Goal: Information Seeking & Learning: Learn about a topic

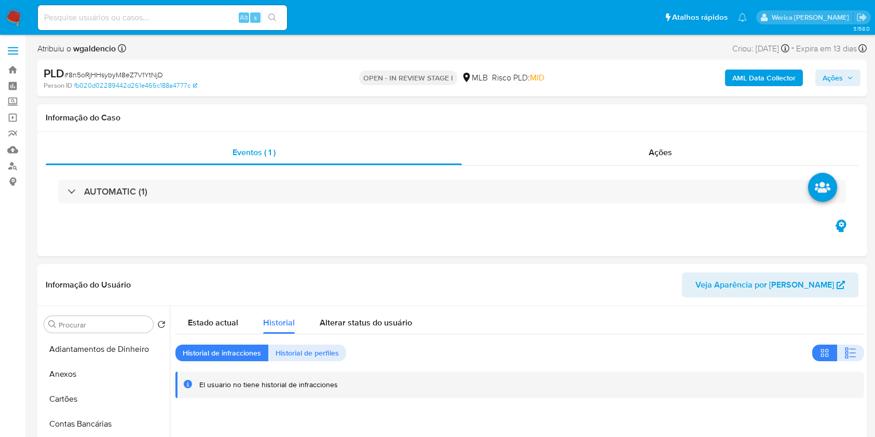
select select "10"
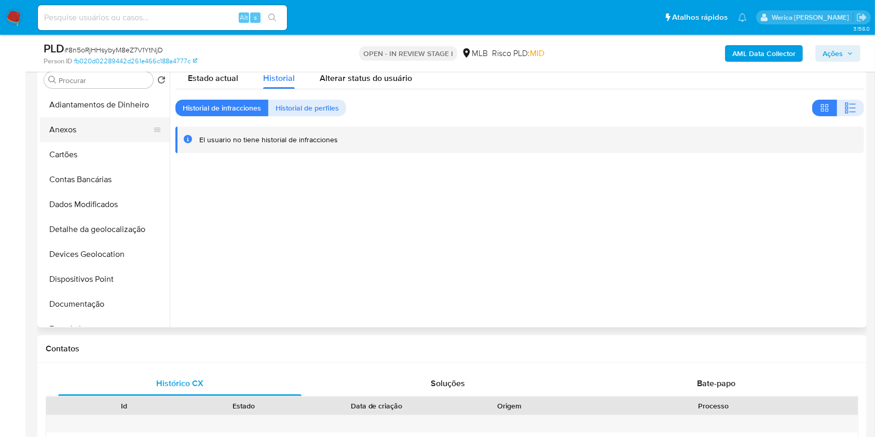
click at [90, 129] on button "Anexos" at bounding box center [100, 129] width 121 height 25
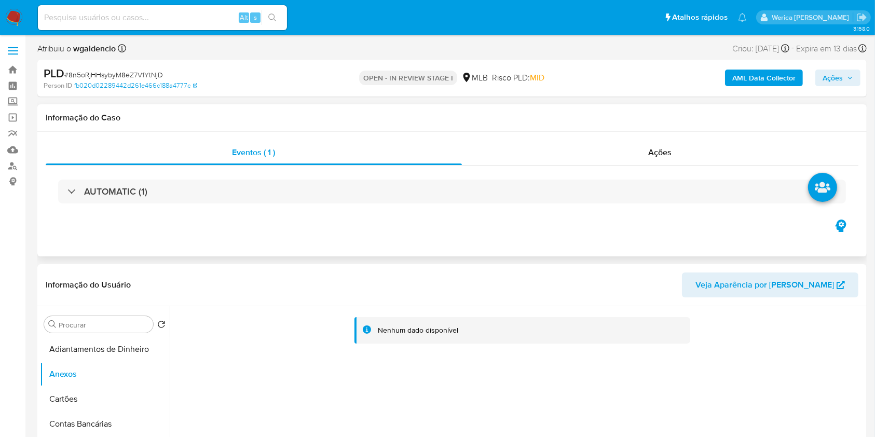
click at [654, 172] on div "AUTOMATIC (1)" at bounding box center [452, 192] width 813 height 52
click at [653, 156] on span "Ações" at bounding box center [660, 152] width 23 height 12
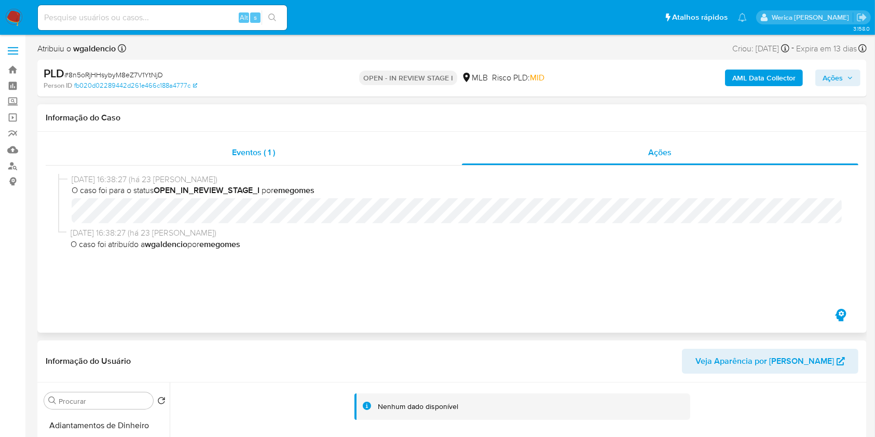
click at [220, 147] on div "Eventos ( 1 )" at bounding box center [254, 152] width 416 height 25
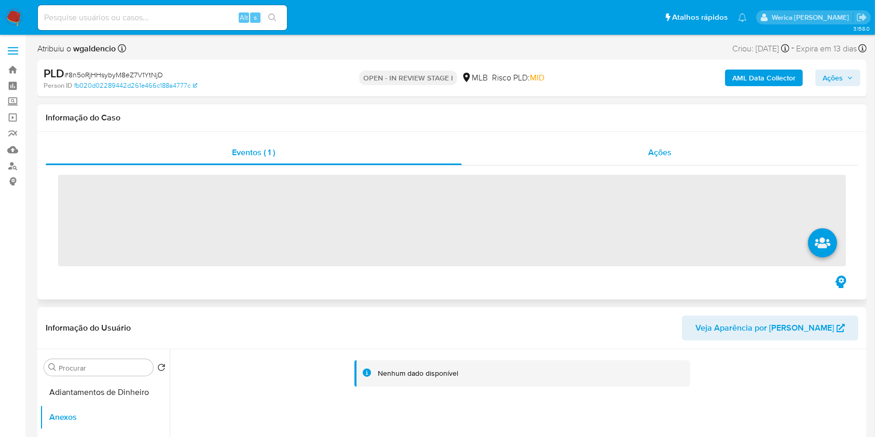
click at [695, 140] on div "Eventos ( 1 ) Ações ‌" at bounding box center [451, 216] width 829 height 168
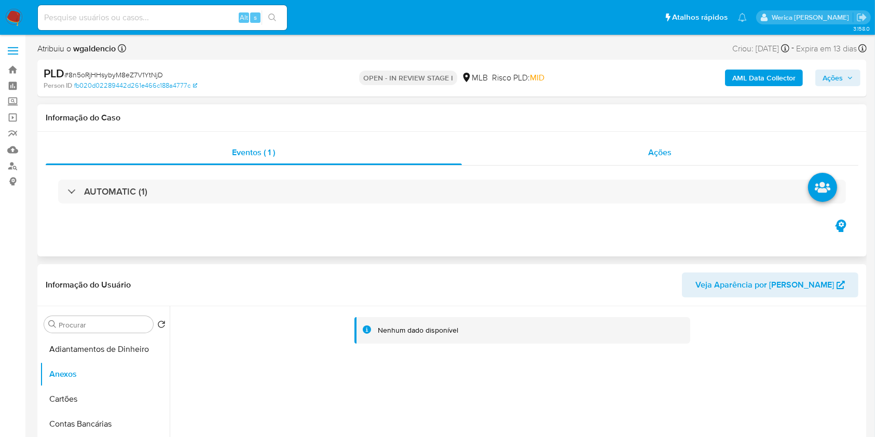
click at [681, 151] on div "Ações" at bounding box center [660, 152] width 396 height 25
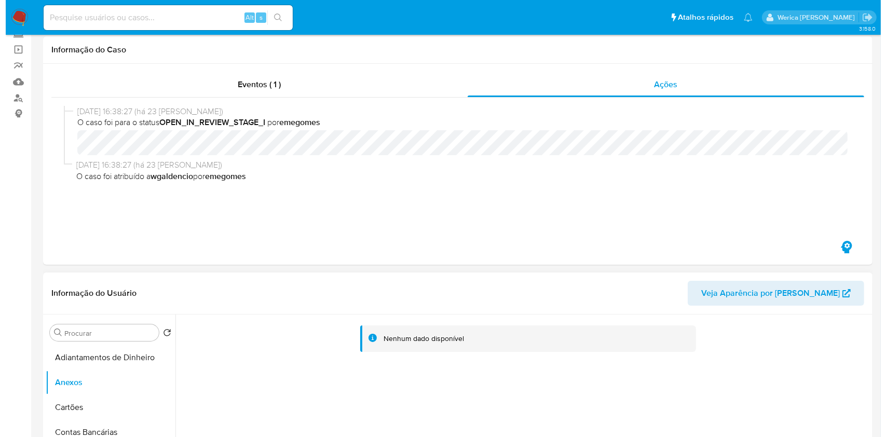
scroll to position [277, 0]
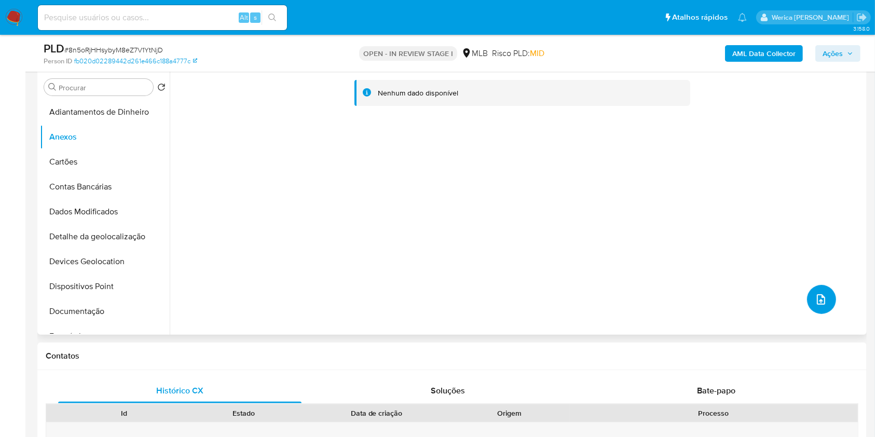
click at [815, 304] on icon "upload-file" at bounding box center [821, 299] width 12 height 12
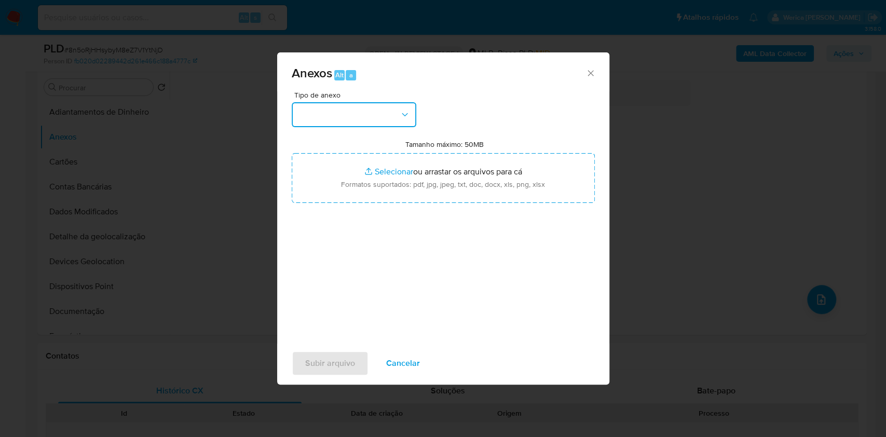
drag, startPoint x: 396, startPoint y: 106, endPoint x: 402, endPoint y: 116, distance: 11.4
click at [395, 109] on button "button" at bounding box center [354, 114] width 125 height 25
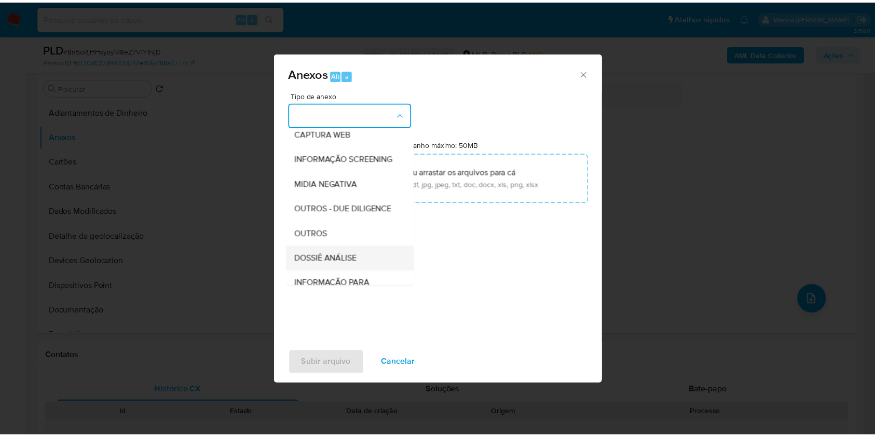
scroll to position [138, 0]
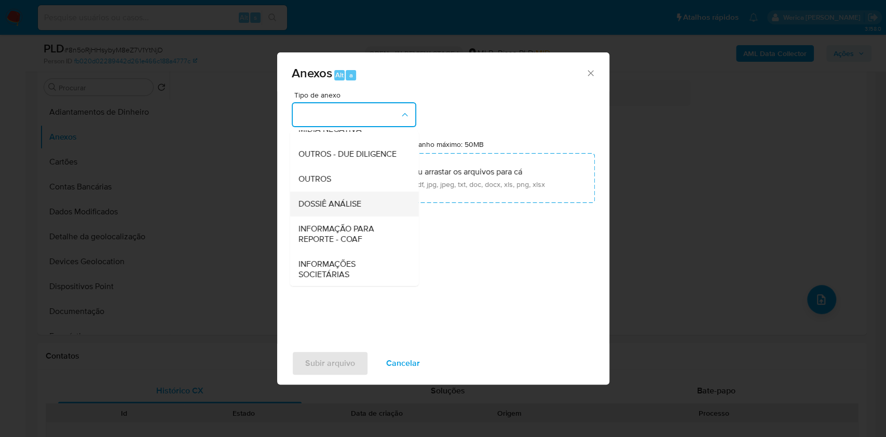
click at [339, 209] on span "DOSSIÊ ANÁLISE" at bounding box center [329, 204] width 63 height 10
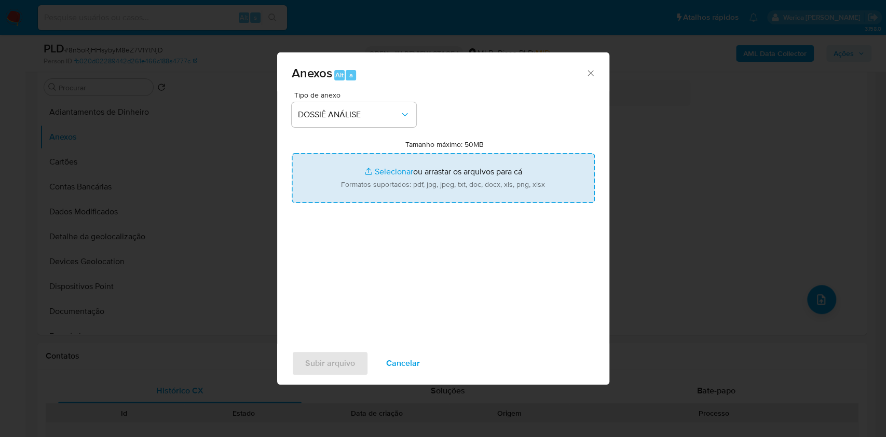
click at [496, 164] on input "Tamanho máximo: 50MB Selecionar arquivos" at bounding box center [443, 178] width 303 height 50
type input "C:\fakepath\Mulan 2505101502_2025_09_11_09_40_20.xlsx"
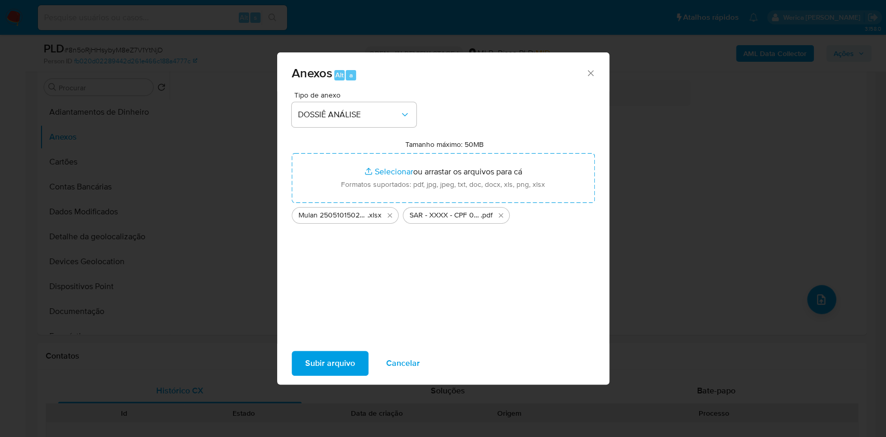
click at [330, 357] on span "Subir arquivo" at bounding box center [330, 363] width 50 height 23
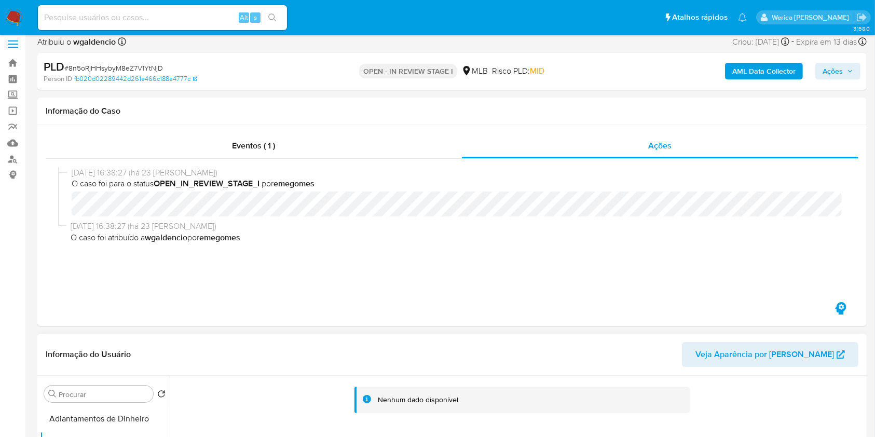
scroll to position [0, 0]
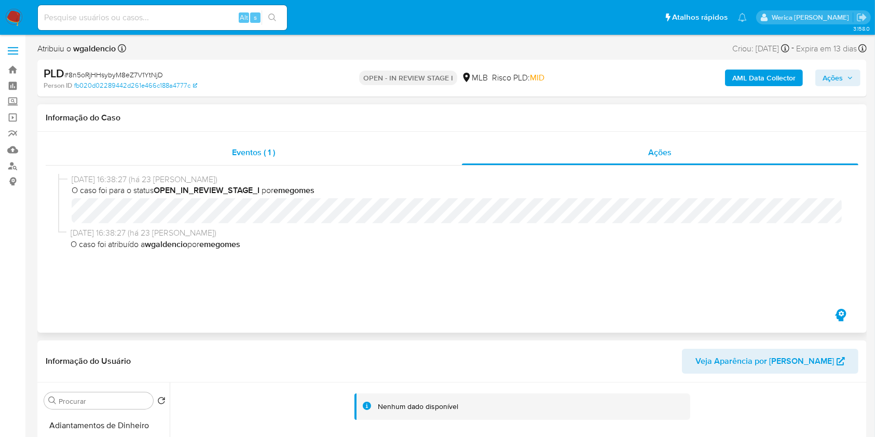
click at [436, 154] on div "Eventos ( 1 )" at bounding box center [254, 152] width 416 height 25
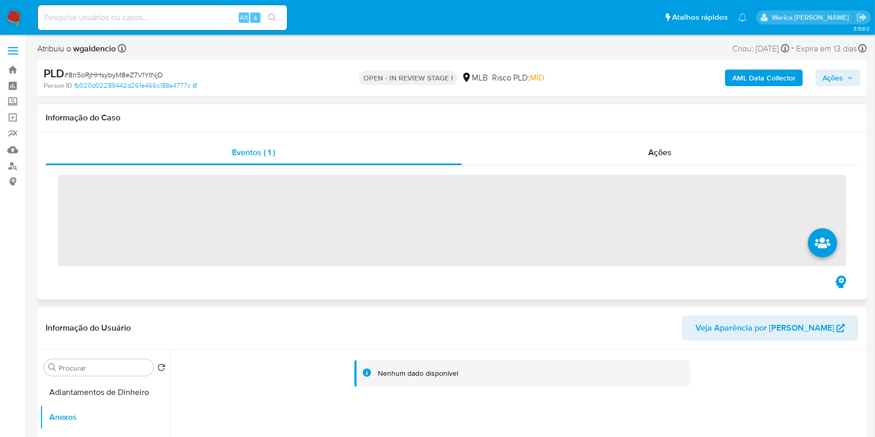
click at [665, 121] on h1 "Informação do Caso" at bounding box center [452, 118] width 813 height 10
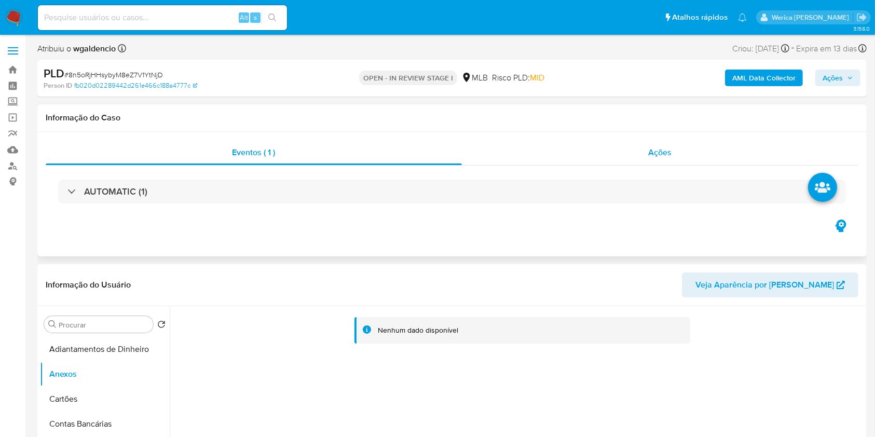
click at [681, 148] on div "Ações" at bounding box center [660, 152] width 396 height 25
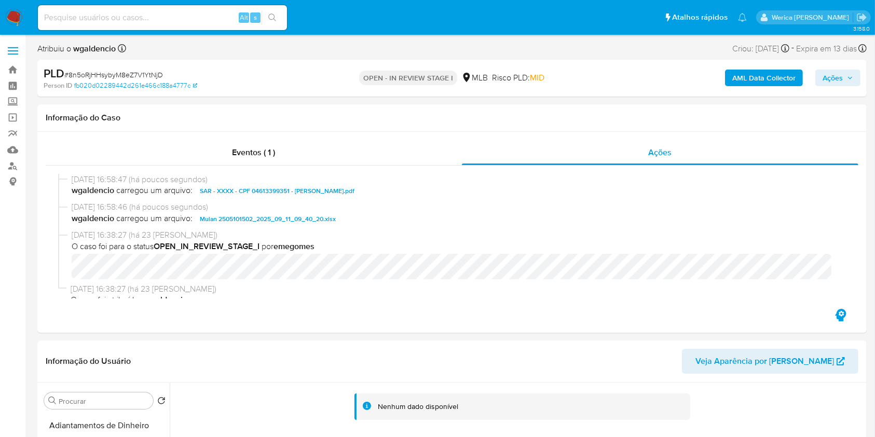
click at [837, 77] on span "Ações" at bounding box center [833, 78] width 20 height 17
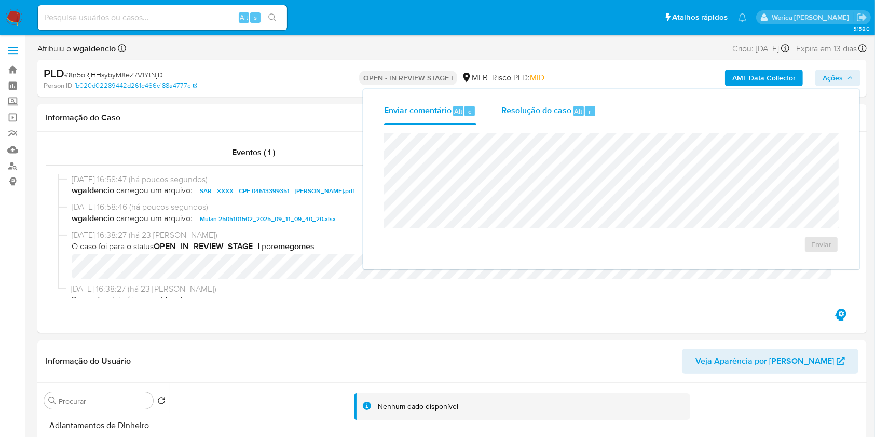
click at [571, 108] on div "Resolução do caso Alt r" at bounding box center [548, 111] width 95 height 27
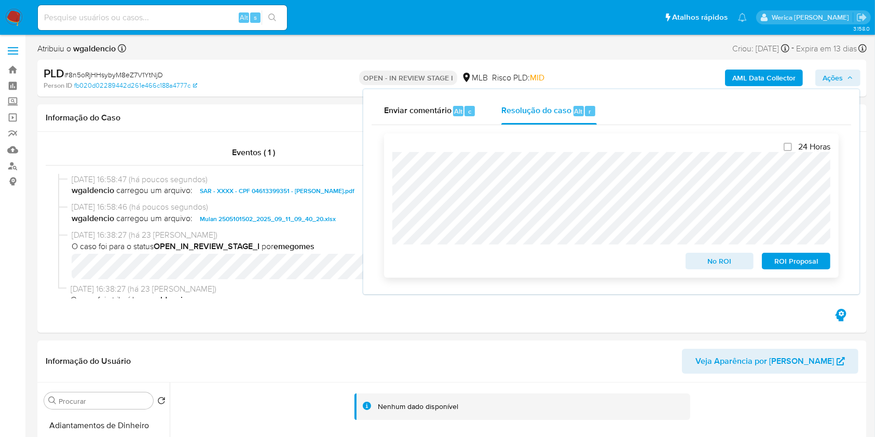
click at [796, 272] on div "24 Horas No ROI ROI Proposal" at bounding box center [611, 205] width 455 height 144
click at [790, 261] on span "ROI Proposal" at bounding box center [796, 261] width 54 height 15
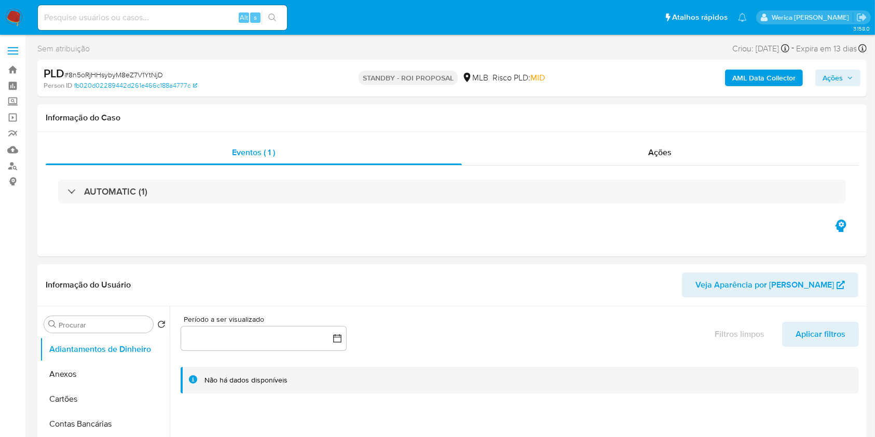
select select "10"
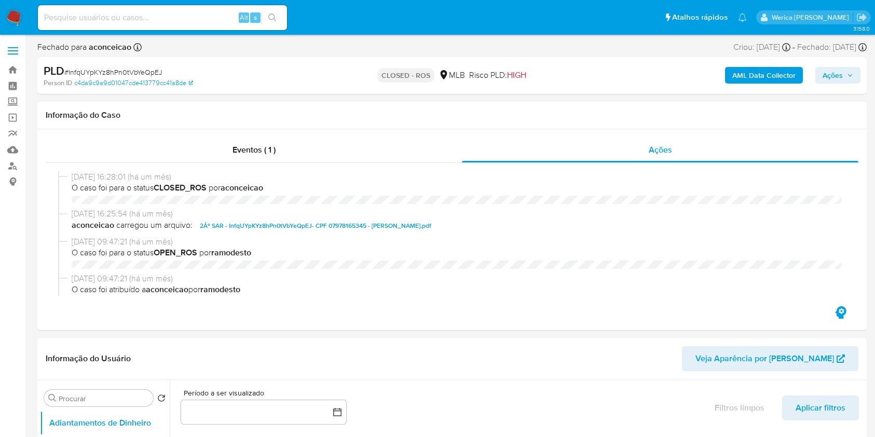
select select "10"
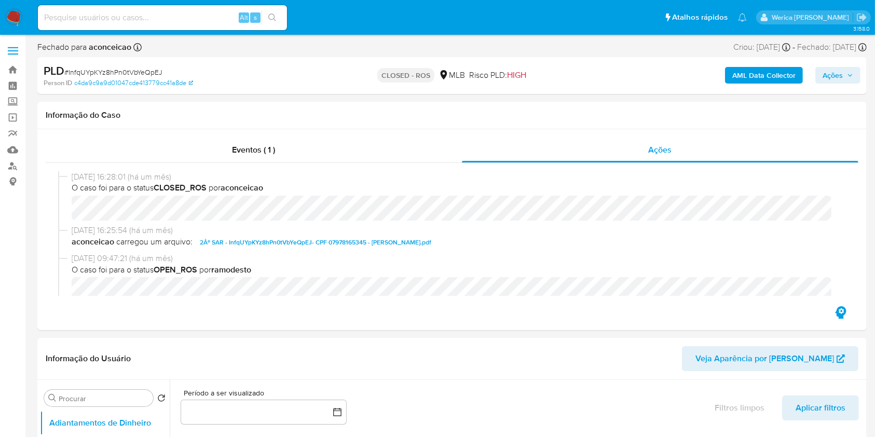
click at [20, 15] on img at bounding box center [14, 18] width 18 height 18
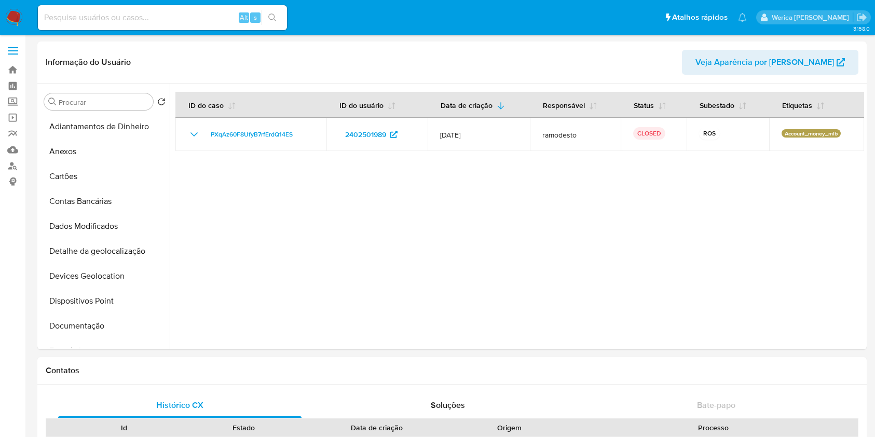
select select "10"
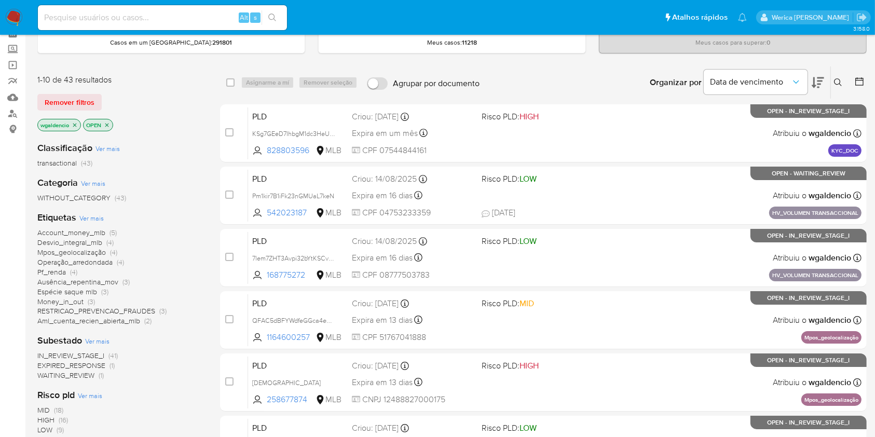
scroll to position [69, 0]
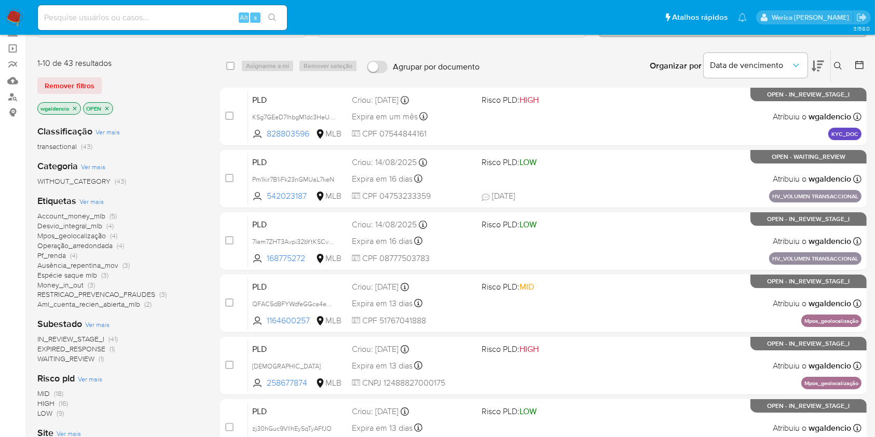
click at [105, 212] on span "Account_money_mlb (5)" at bounding box center [76, 216] width 79 height 10
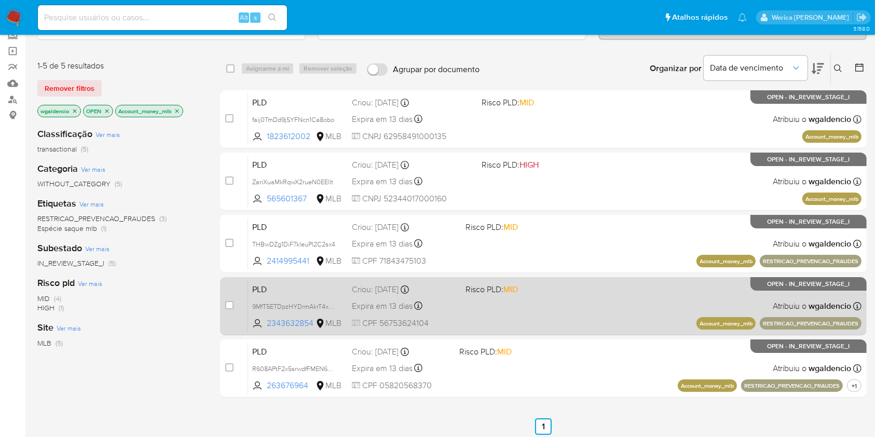
scroll to position [69, 0]
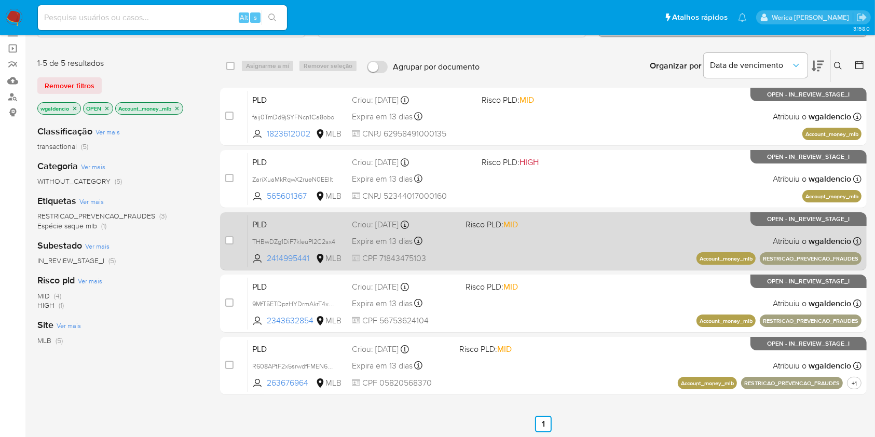
click at [569, 236] on div "PLD THBwDZg1DiF7kleuPI2C2sx4 2414995441 MLB Risco PLD: MID Criou: 12/08/2025 Cr…" at bounding box center [554, 241] width 613 height 52
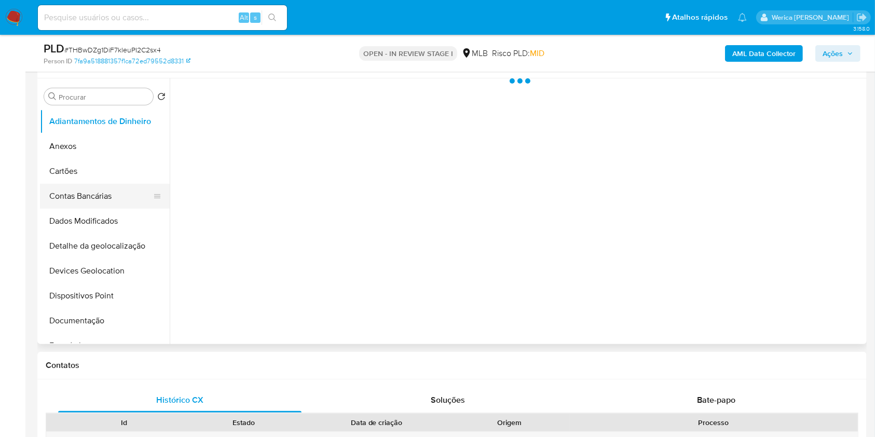
scroll to position [277, 0]
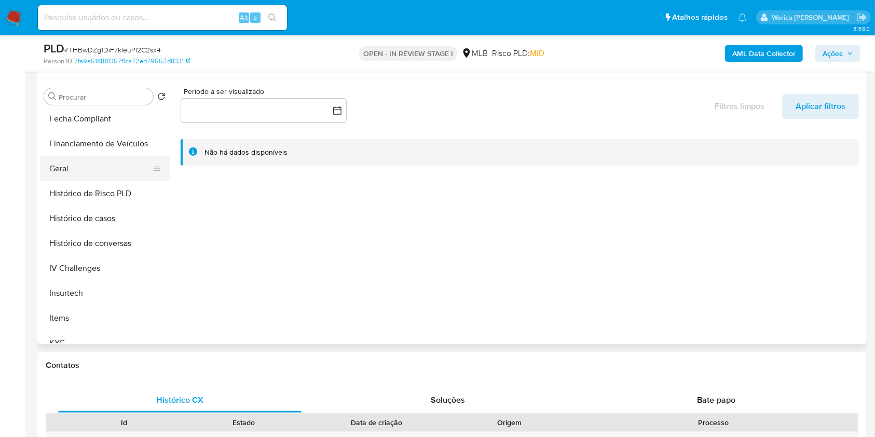
select select "10"
click at [73, 165] on button "Geral" at bounding box center [100, 168] width 121 height 25
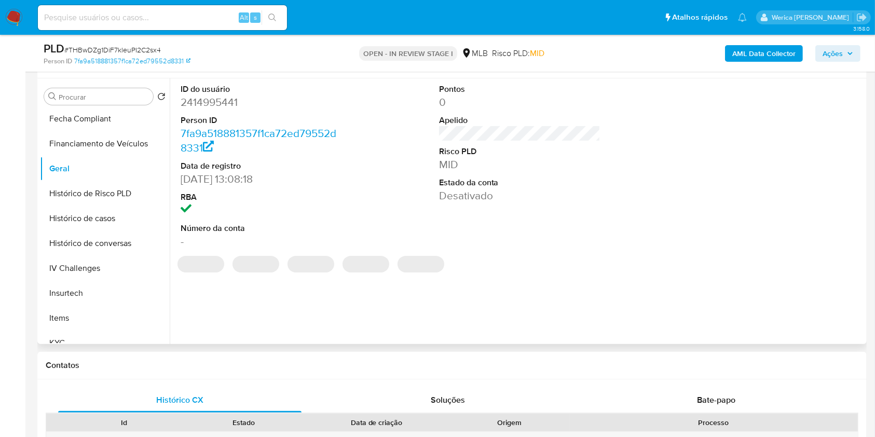
scroll to position [138, 0]
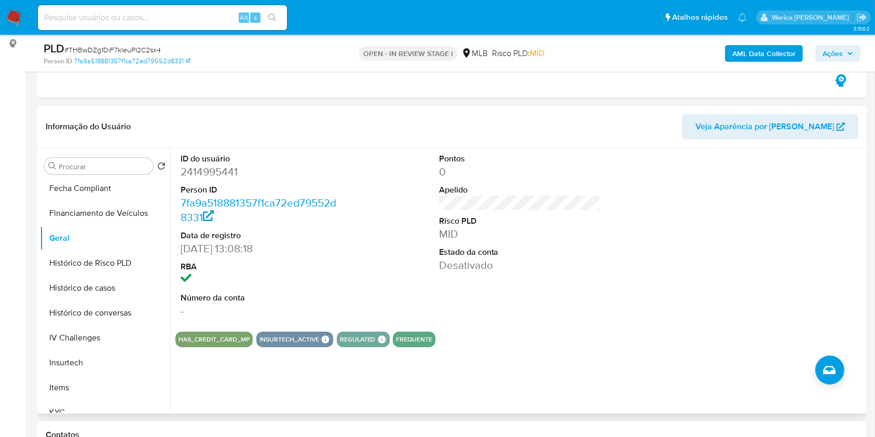
click at [215, 171] on dd "2414995441" at bounding box center [262, 172] width 162 height 15
copy dd "2414995441"
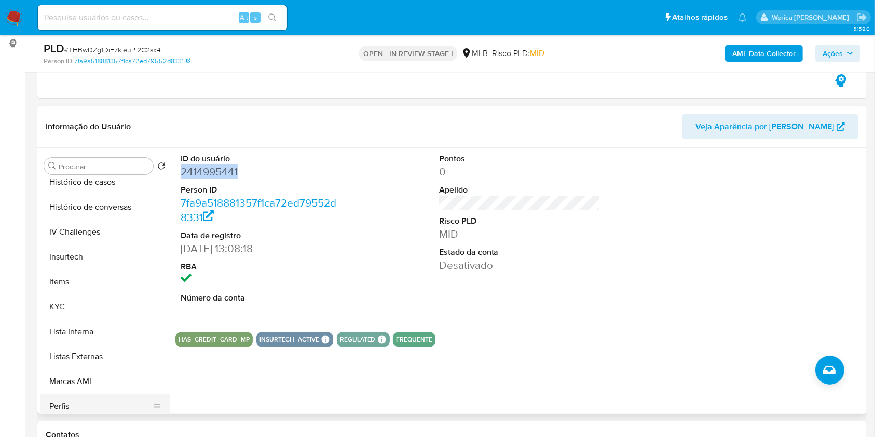
scroll to position [484, 0]
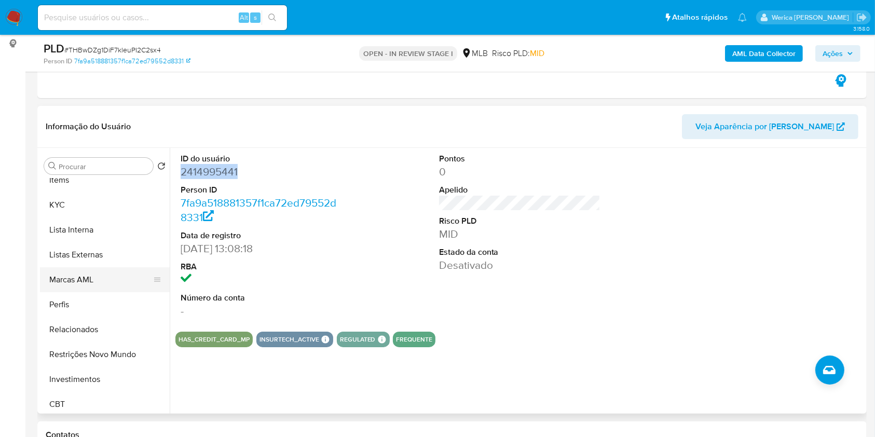
click at [58, 296] on button "Perfis" at bounding box center [105, 304] width 130 height 25
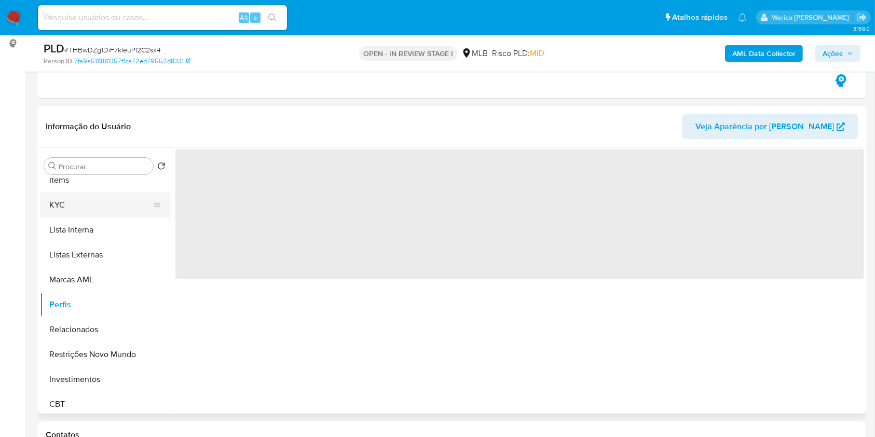
click at [62, 204] on button "KYC" at bounding box center [100, 205] width 121 height 25
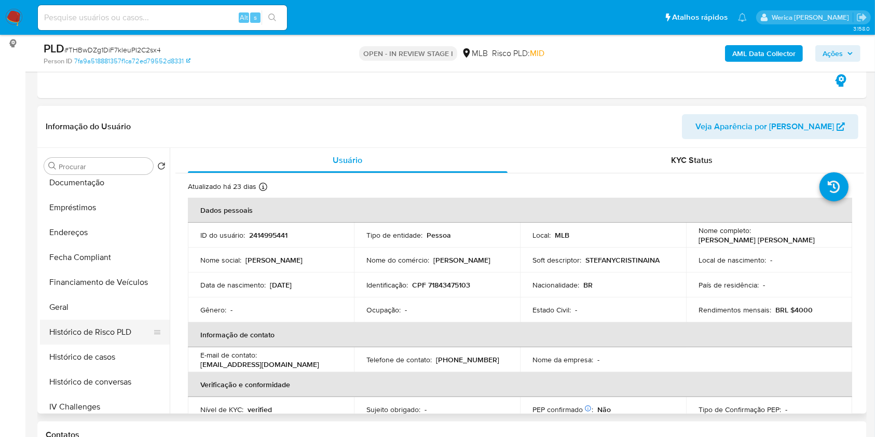
scroll to position [69, 0]
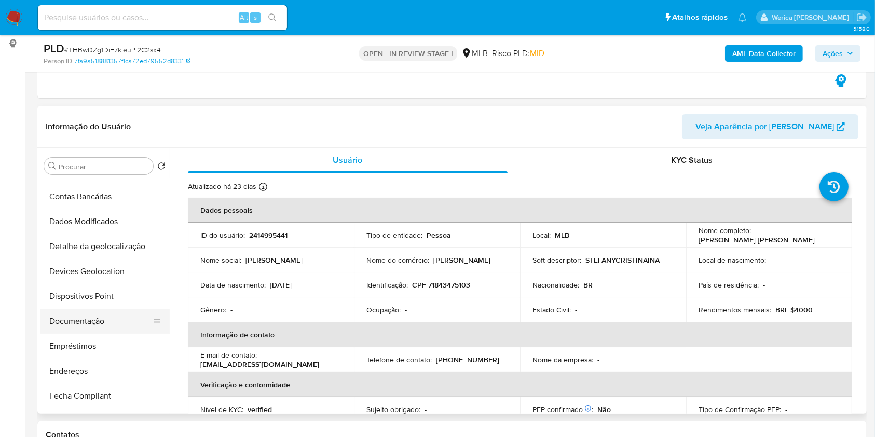
click at [109, 327] on button "Documentação" at bounding box center [100, 321] width 121 height 25
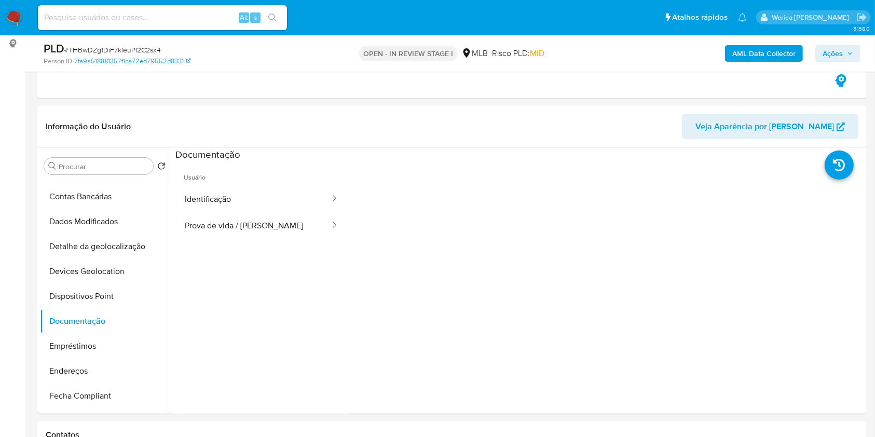
click at [228, 252] on ul "Usuário Identificação Prova de vida / [PERSON_NAME]" at bounding box center [261, 310] width 172 height 299
click at [221, 227] on button "Prova de vida / [PERSON_NAME]" at bounding box center [253, 225] width 156 height 26
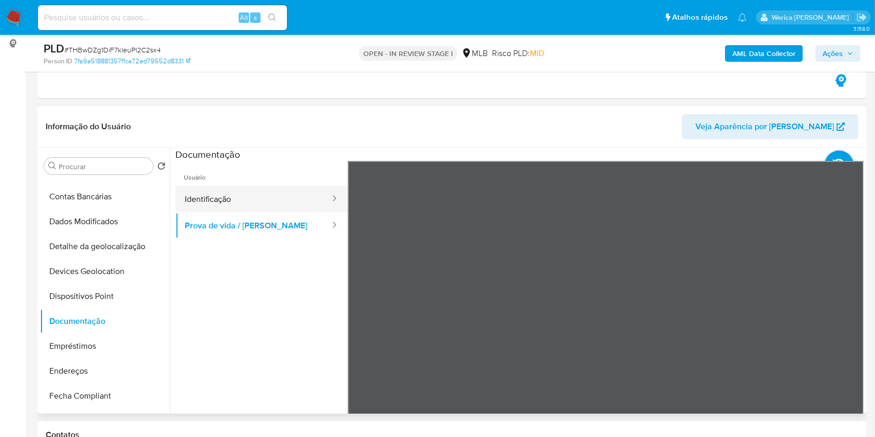
click at [253, 206] on button "Identificação" at bounding box center [253, 199] width 156 height 26
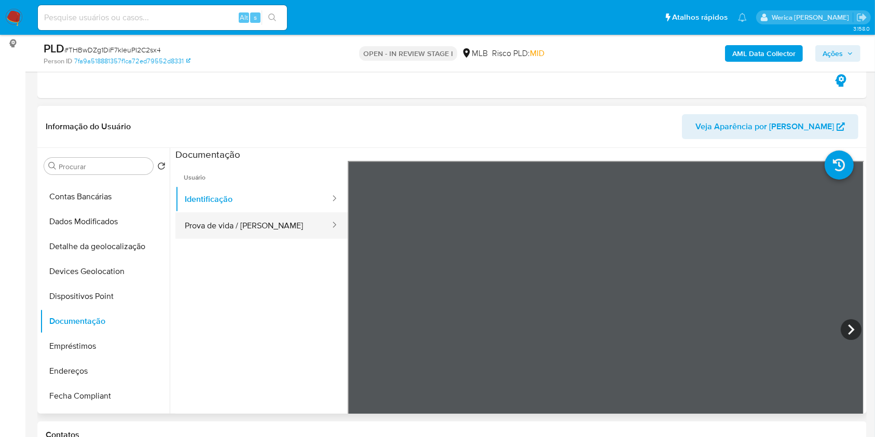
click at [290, 227] on button "Prova de vida / [PERSON_NAME]" at bounding box center [253, 225] width 156 height 26
